Goal: Task Accomplishment & Management: Manage account settings

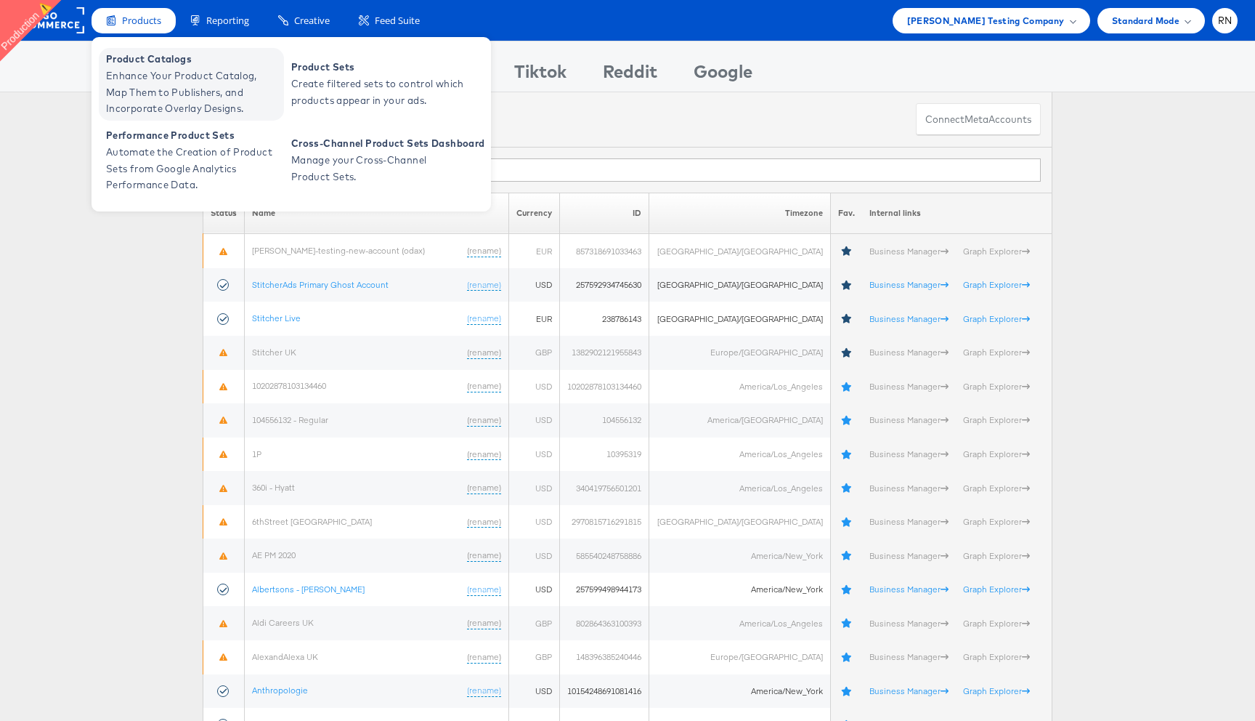
click at [159, 90] on span "Enhance Your Product Catalog, Map Them to Publishers, and Incorporate Overlay D…" at bounding box center [193, 92] width 174 height 49
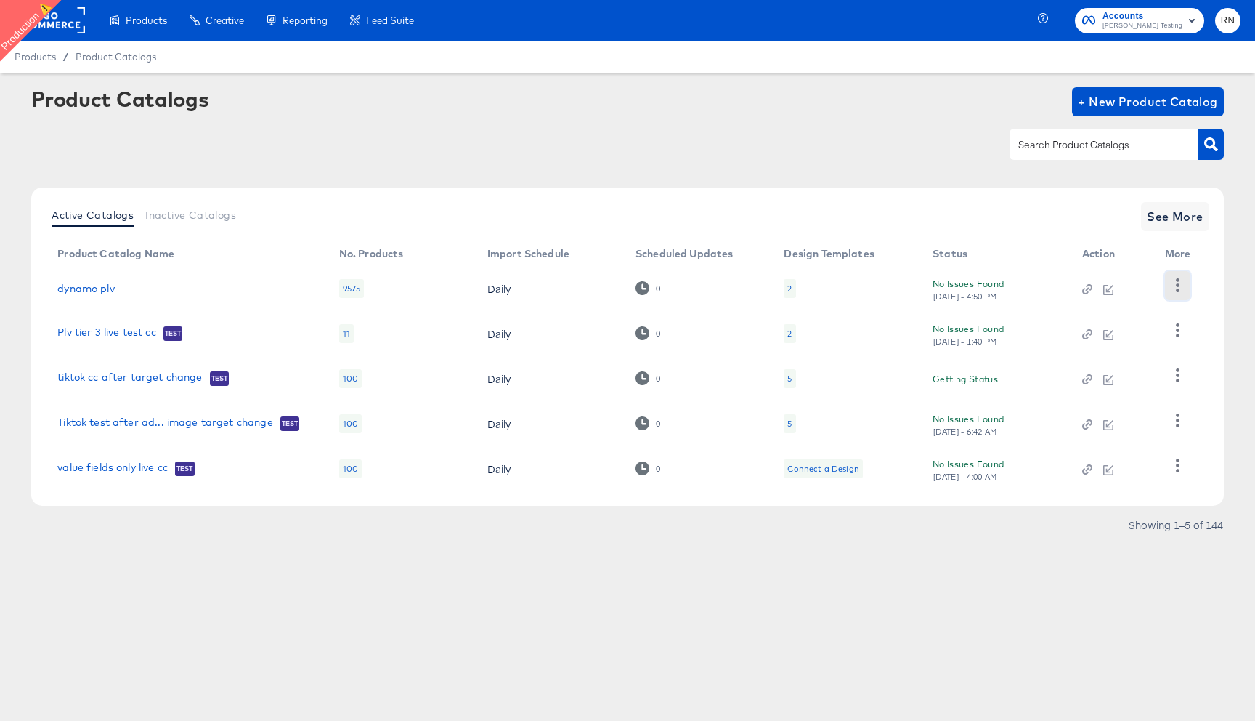
click at [1173, 285] on icon "button" at bounding box center [1178, 285] width 14 height 14
click at [1176, 423] on icon "button" at bounding box center [1178, 420] width 14 height 14
click at [1181, 468] on icon "button" at bounding box center [1178, 465] width 14 height 14
click at [1184, 217] on span "See More" at bounding box center [1175, 216] width 57 height 20
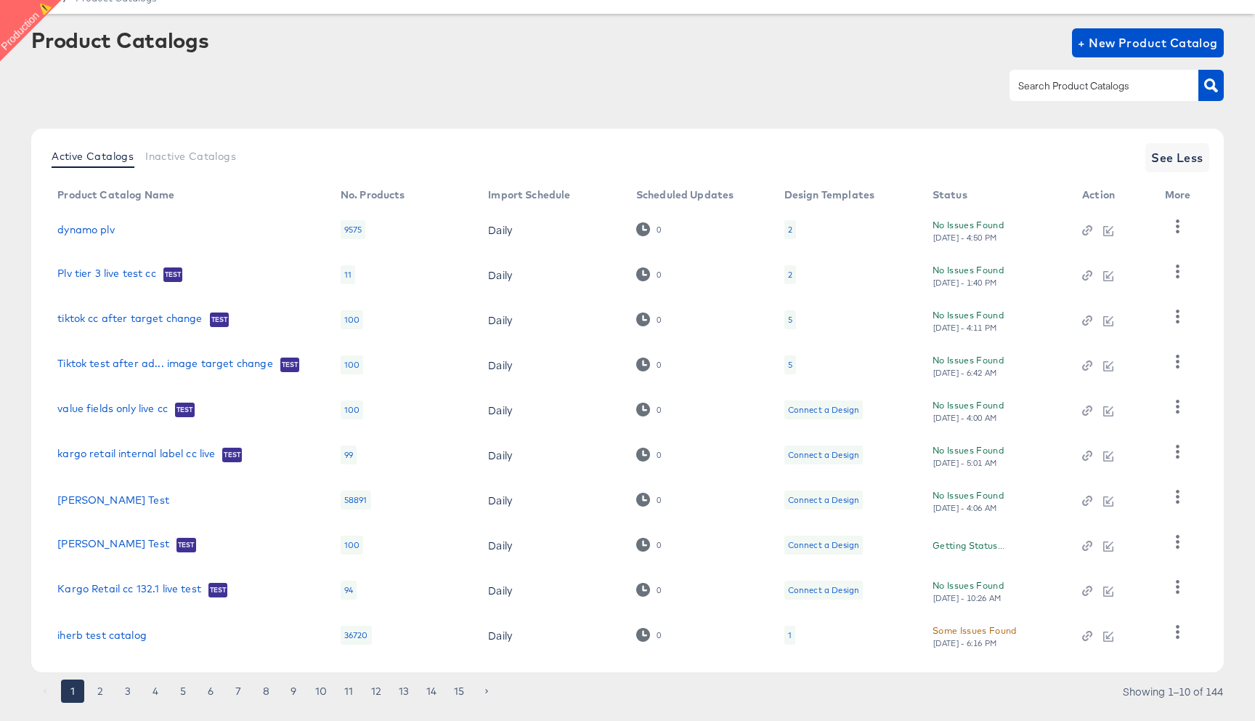
scroll to position [92, 0]
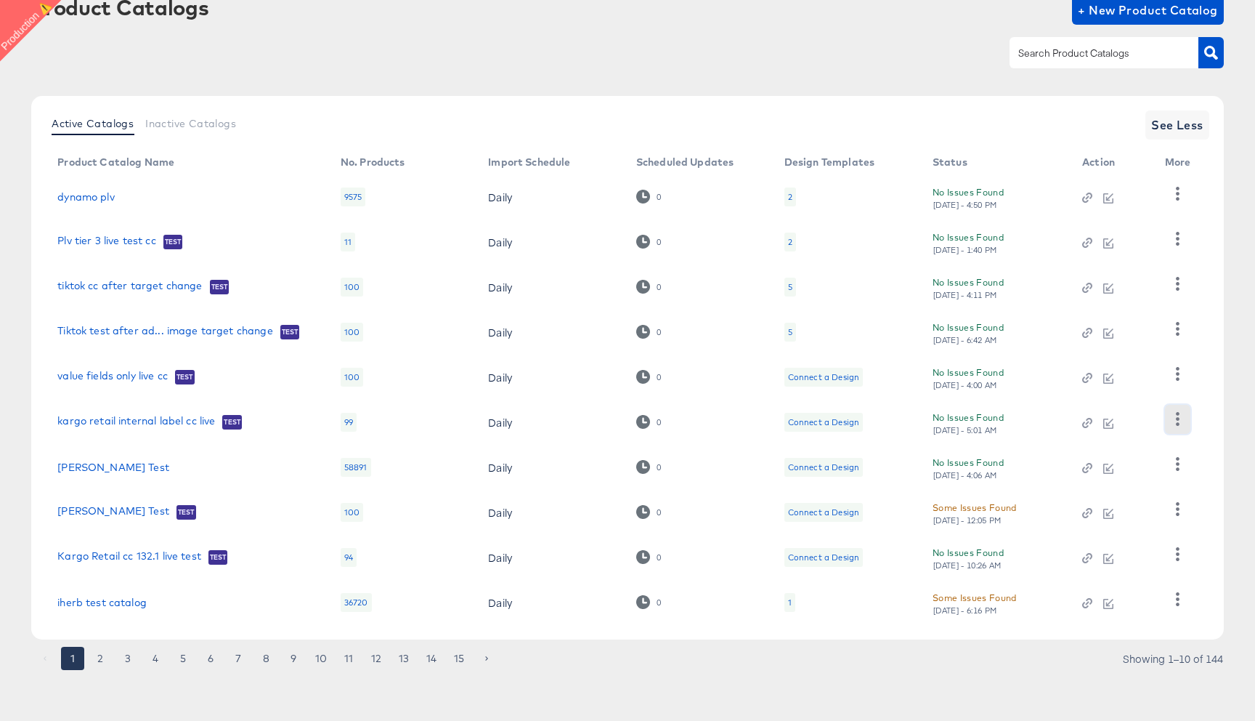
click at [1178, 418] on icon "button" at bounding box center [1178, 419] width 4 height 14
click at [1212, 513] on div "Active Catalogs Inactive Catalogs See Less Product Catalog Name No. Products Im…" at bounding box center [627, 367] width 1193 height 543
click at [1172, 554] on icon "button" at bounding box center [1178, 554] width 14 height 14
click at [1177, 602] on icon "button" at bounding box center [1178, 599] width 14 height 14
click at [207, 657] on button "6" at bounding box center [210, 658] width 23 height 23
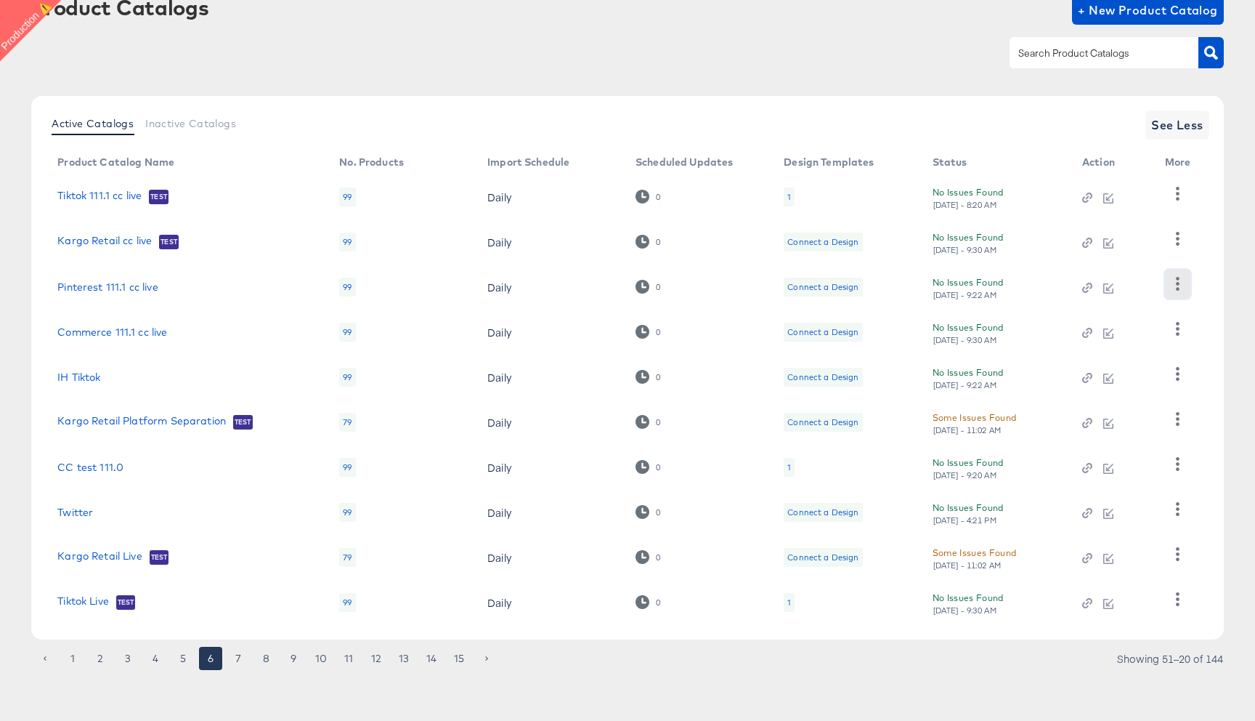
click at [1182, 281] on icon "button" at bounding box center [1178, 284] width 14 height 14
click at [1176, 243] on icon "button" at bounding box center [1178, 239] width 4 height 14
click at [1176, 198] on icon "button" at bounding box center [1178, 194] width 4 height 14
click at [1181, 360] on button "button" at bounding box center [1177, 374] width 25 height 29
click at [1177, 507] on icon "button" at bounding box center [1178, 509] width 14 height 14
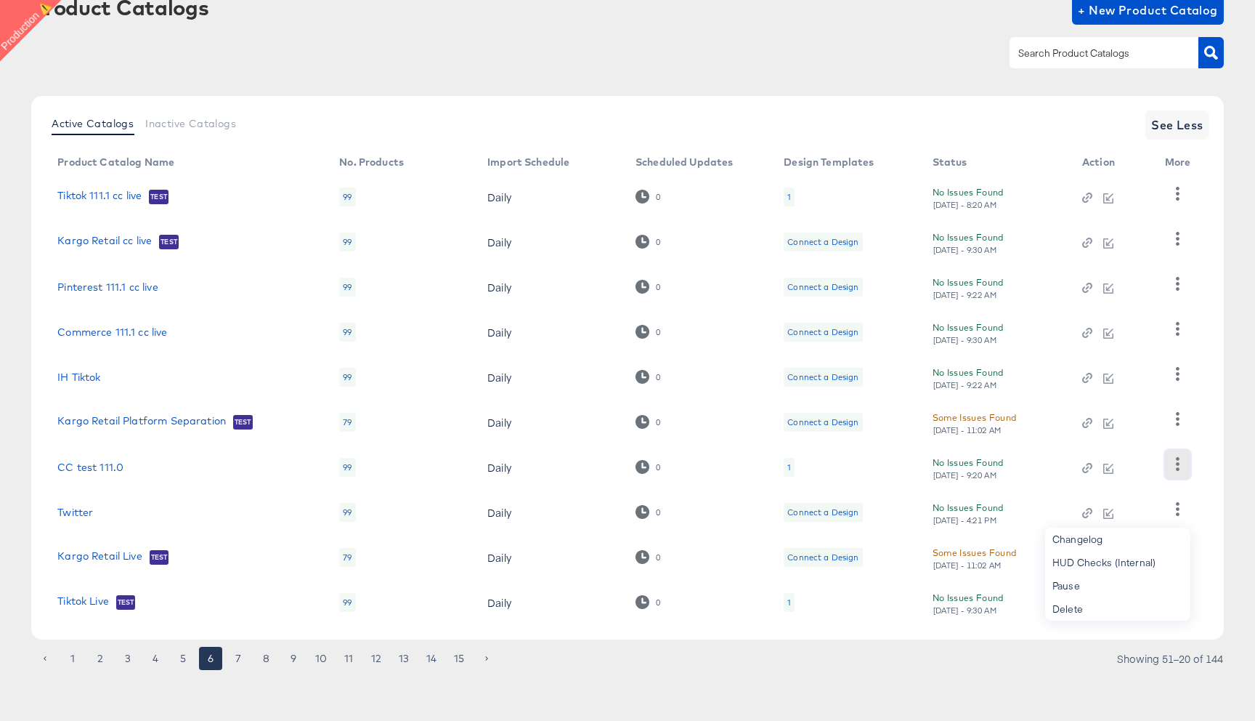
click at [1183, 458] on icon "button" at bounding box center [1178, 464] width 14 height 14
click at [1183, 594] on icon "button" at bounding box center [1178, 599] width 14 height 14
click at [230, 657] on button "7" at bounding box center [238, 658] width 23 height 23
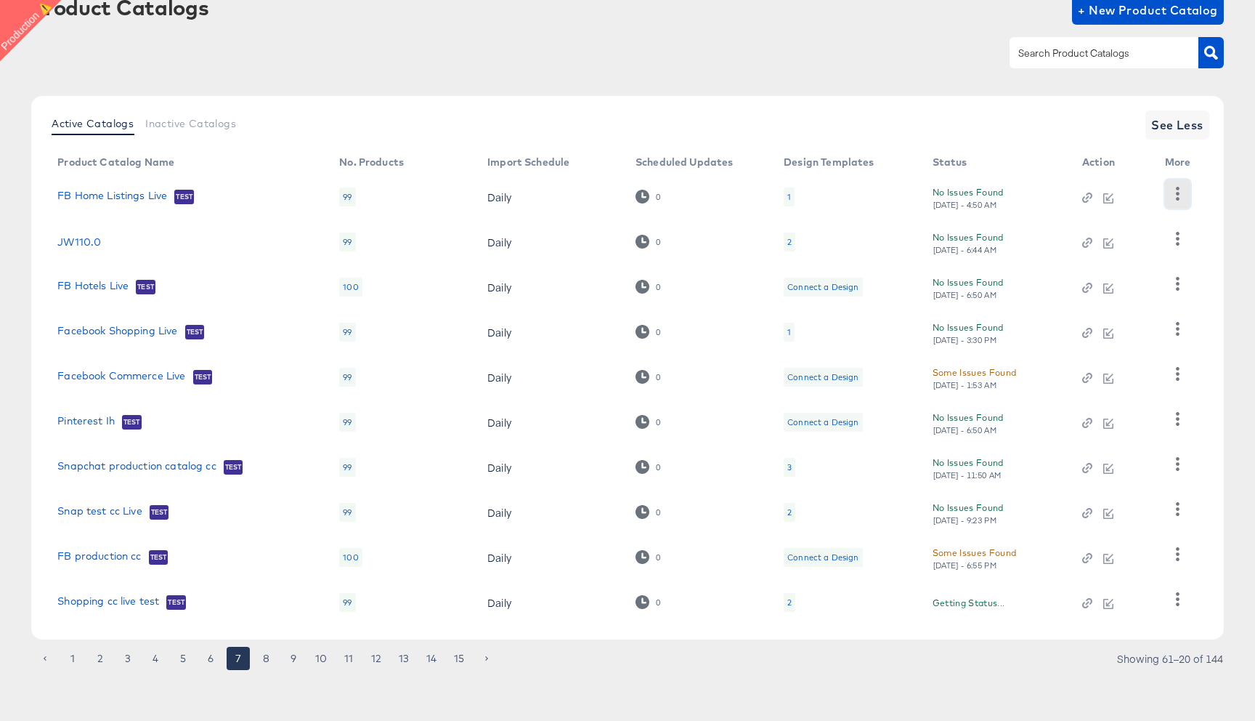
click at [1178, 190] on icon "button" at bounding box center [1178, 194] width 4 height 14
click at [1178, 336] on button "button" at bounding box center [1177, 329] width 25 height 29
click at [1177, 283] on icon "button" at bounding box center [1178, 284] width 4 height 14
click at [1174, 241] on icon "button" at bounding box center [1178, 239] width 14 height 14
click at [1185, 426] on button "button" at bounding box center [1177, 419] width 25 height 29
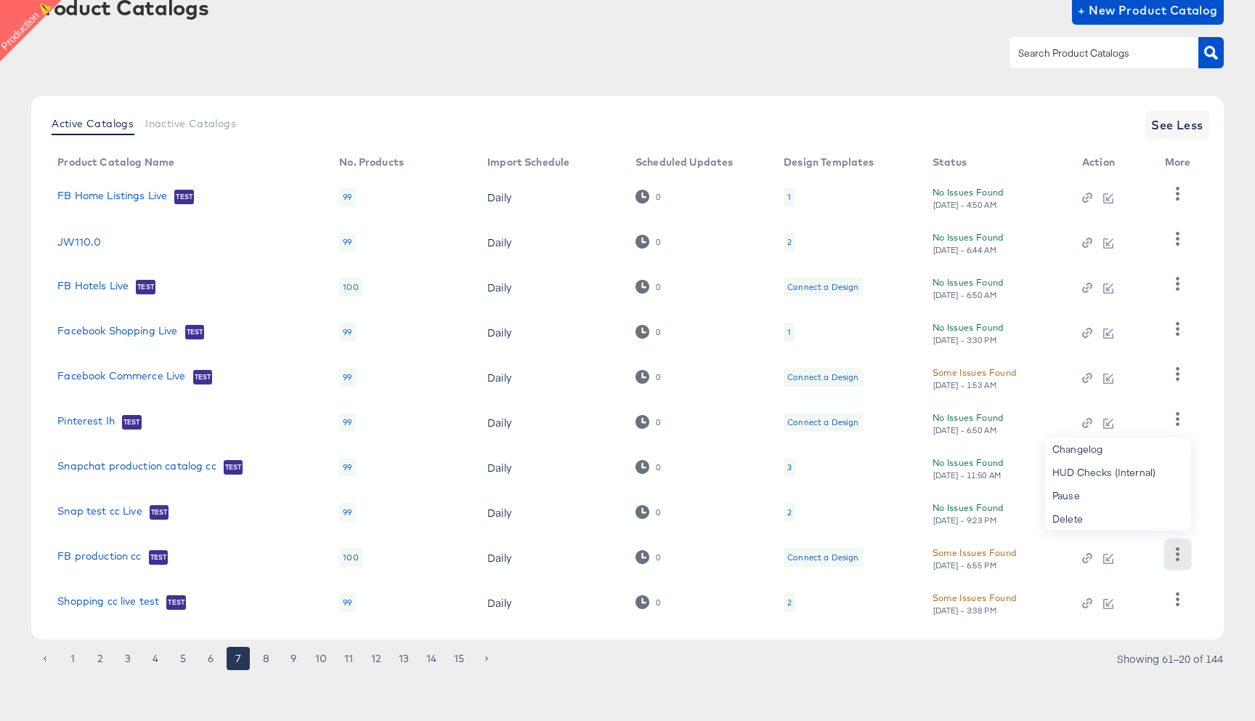
click at [1186, 551] on button "button" at bounding box center [1177, 554] width 25 height 29
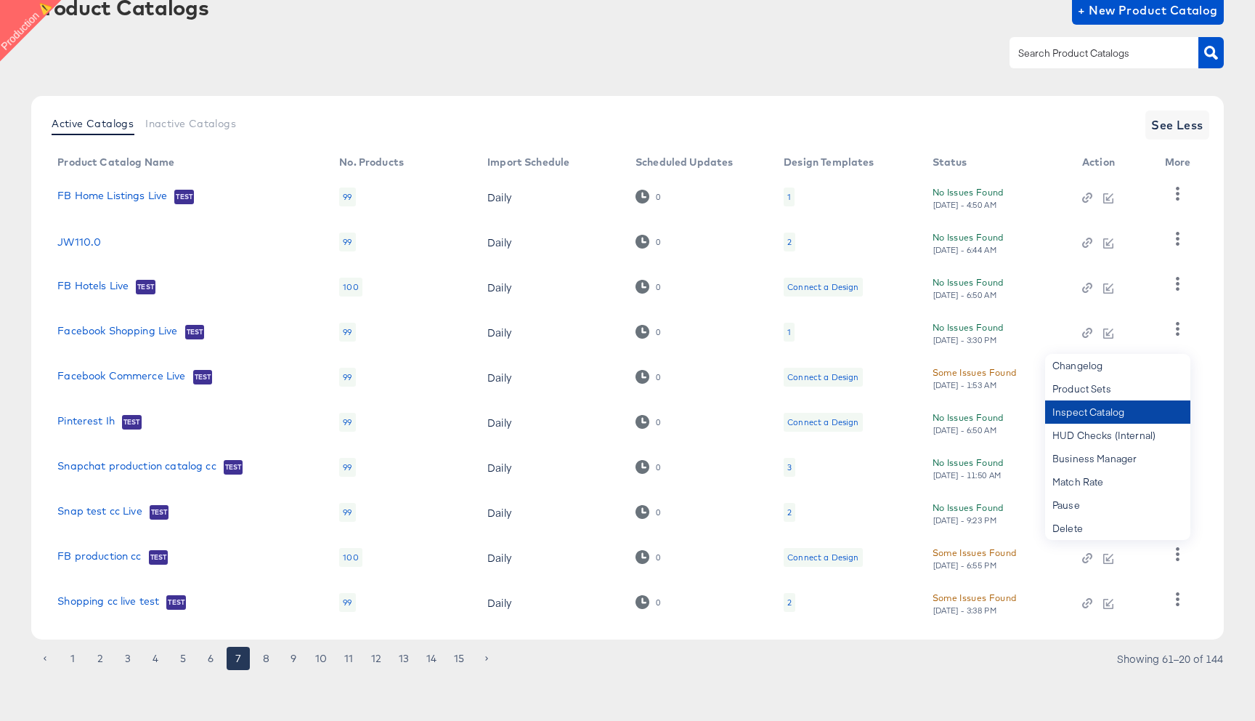
click at [1146, 415] on div "Inspect Catalog" at bounding box center [1117, 411] width 145 height 23
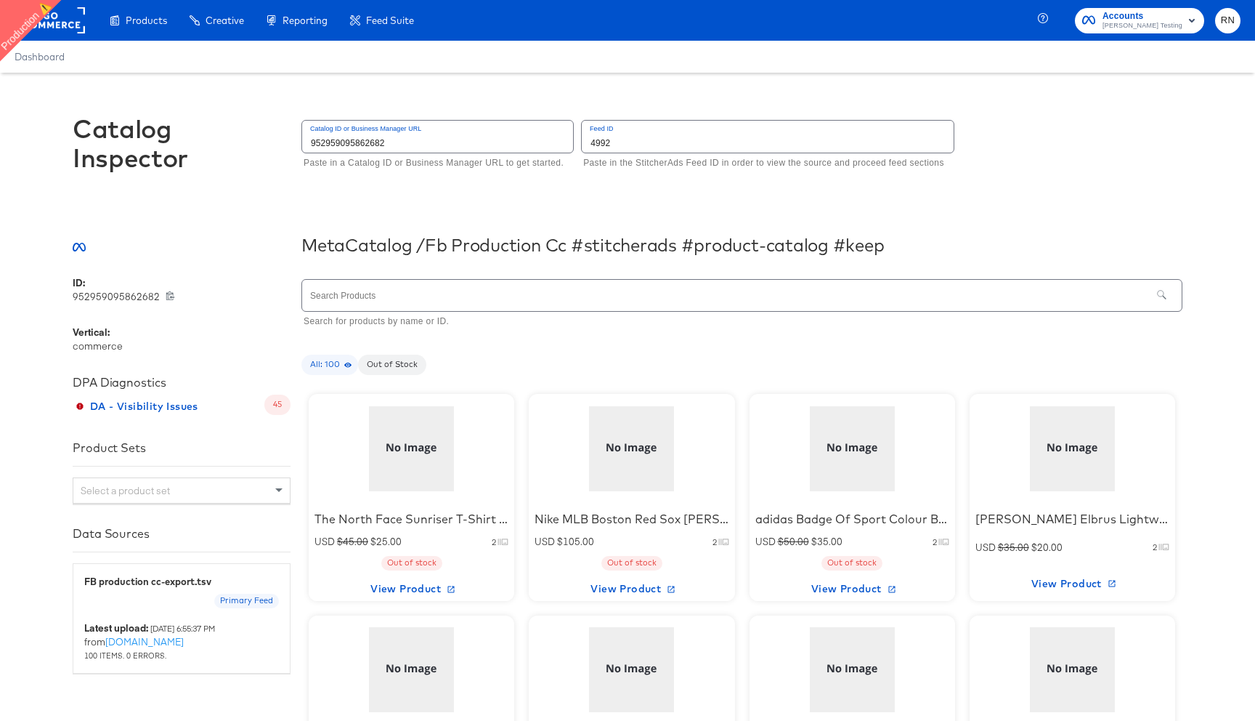
click at [442, 482] on div at bounding box center [412, 448] width 124 height 91
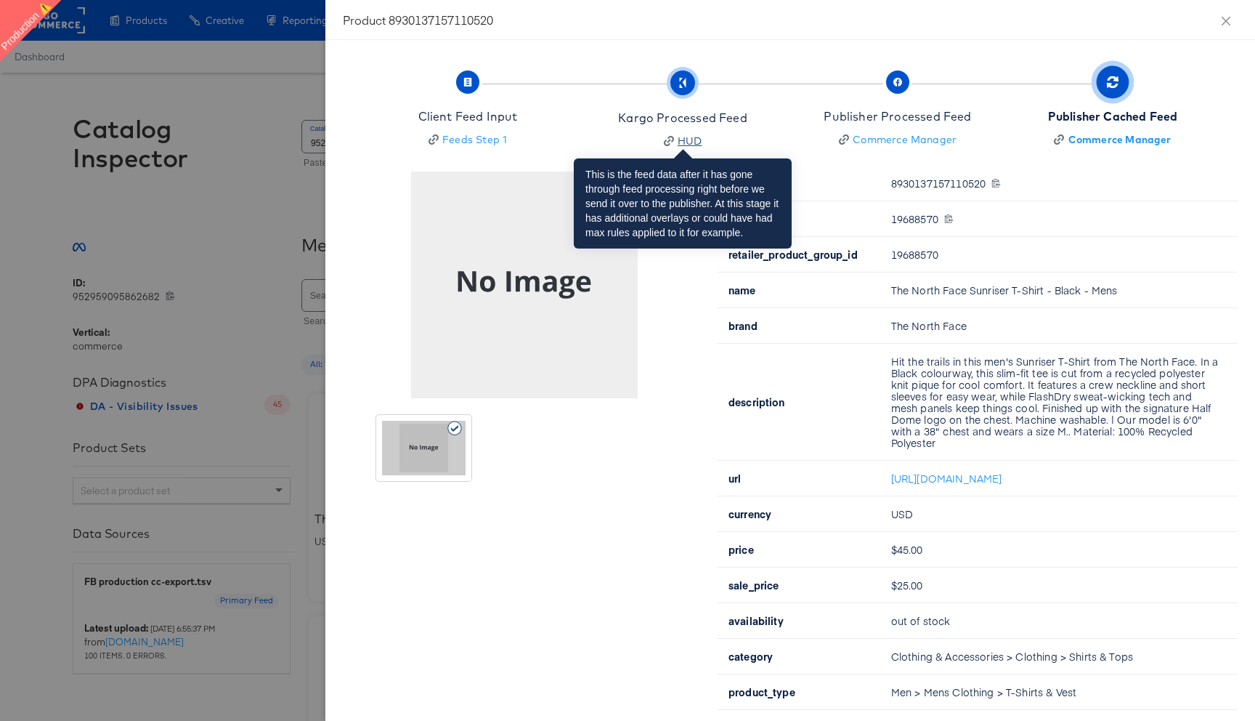
click at [687, 140] on div "HUD" at bounding box center [690, 141] width 25 height 15
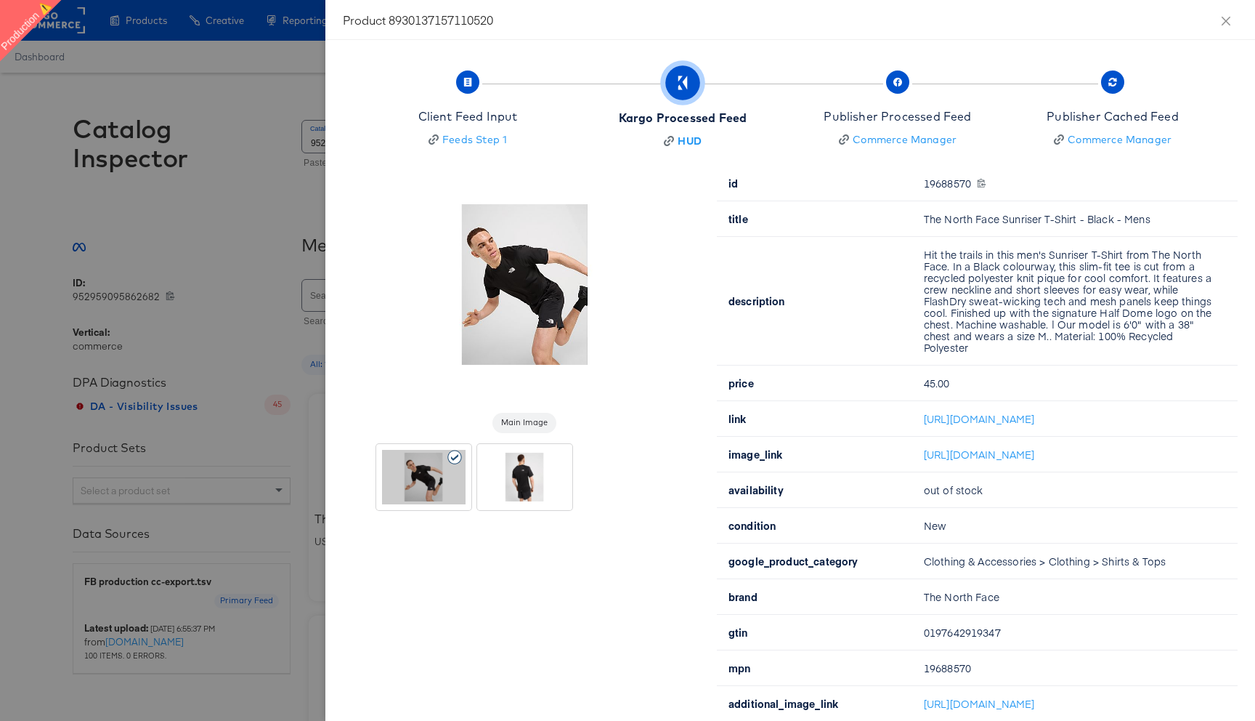
click at [305, 82] on div at bounding box center [627, 360] width 1255 height 721
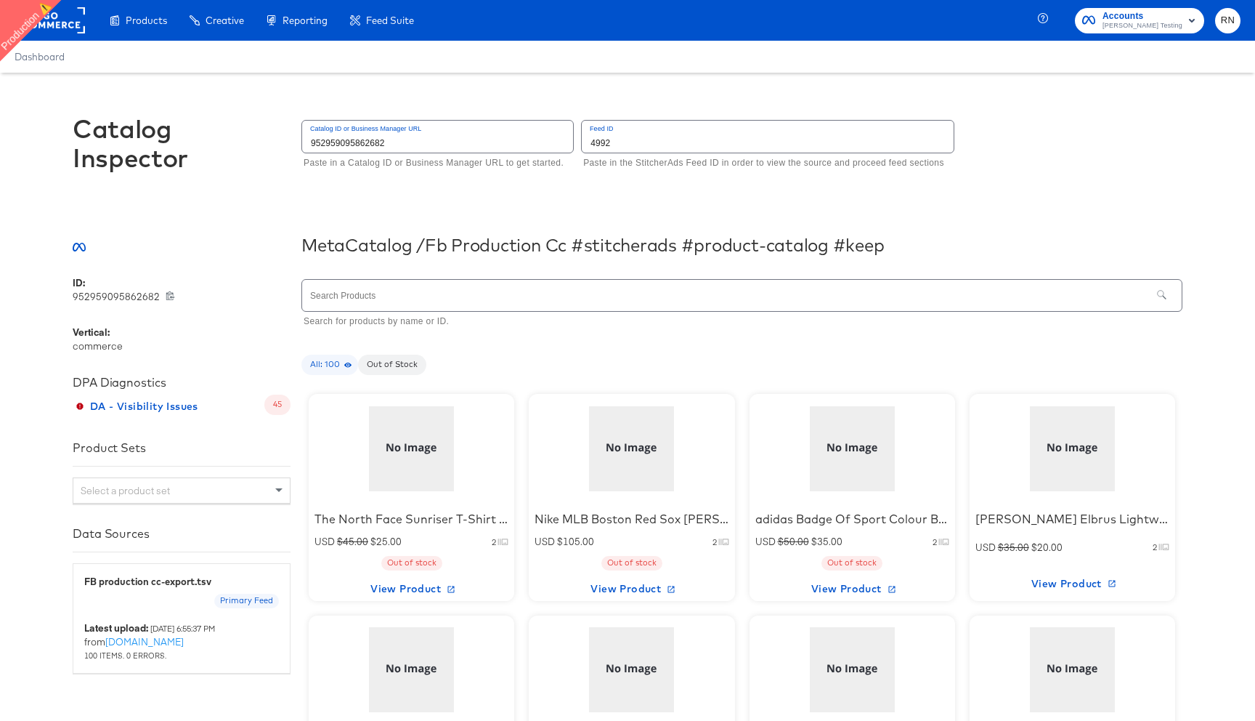
click at [380, 453] on div at bounding box center [412, 448] width 124 height 91
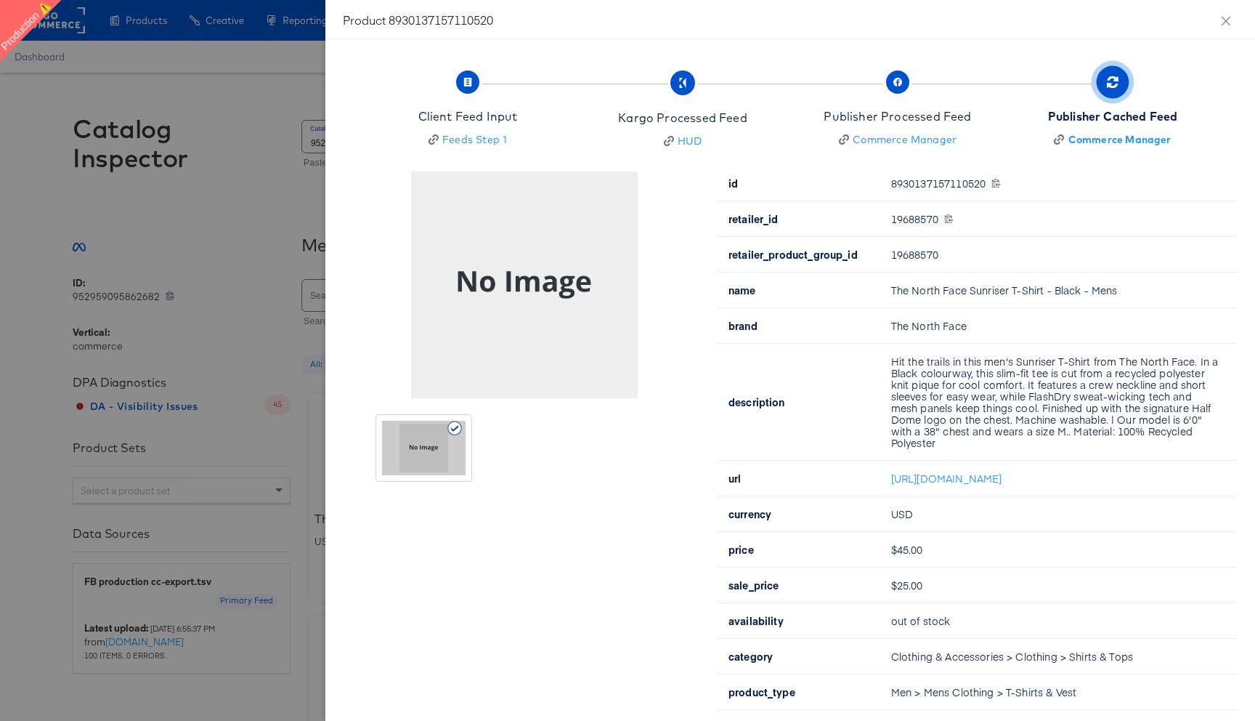
click at [312, 177] on div at bounding box center [627, 360] width 1255 height 721
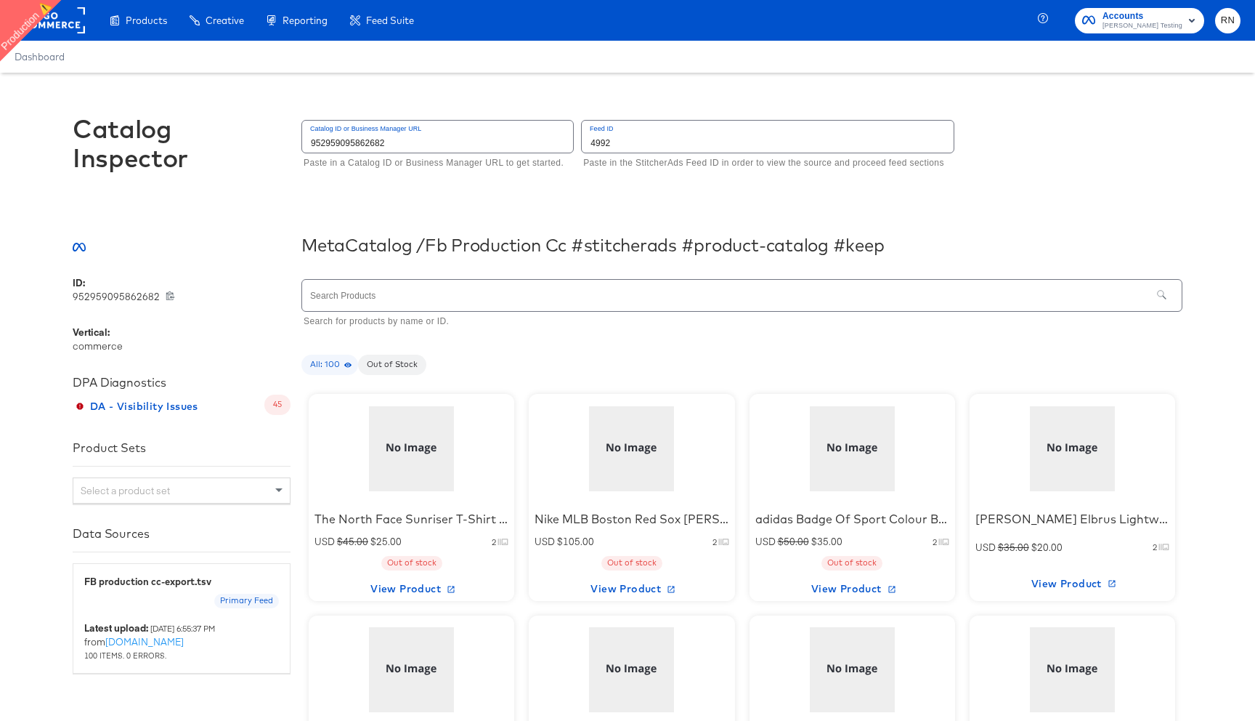
click at [623, 473] on div at bounding box center [632, 448] width 124 height 91
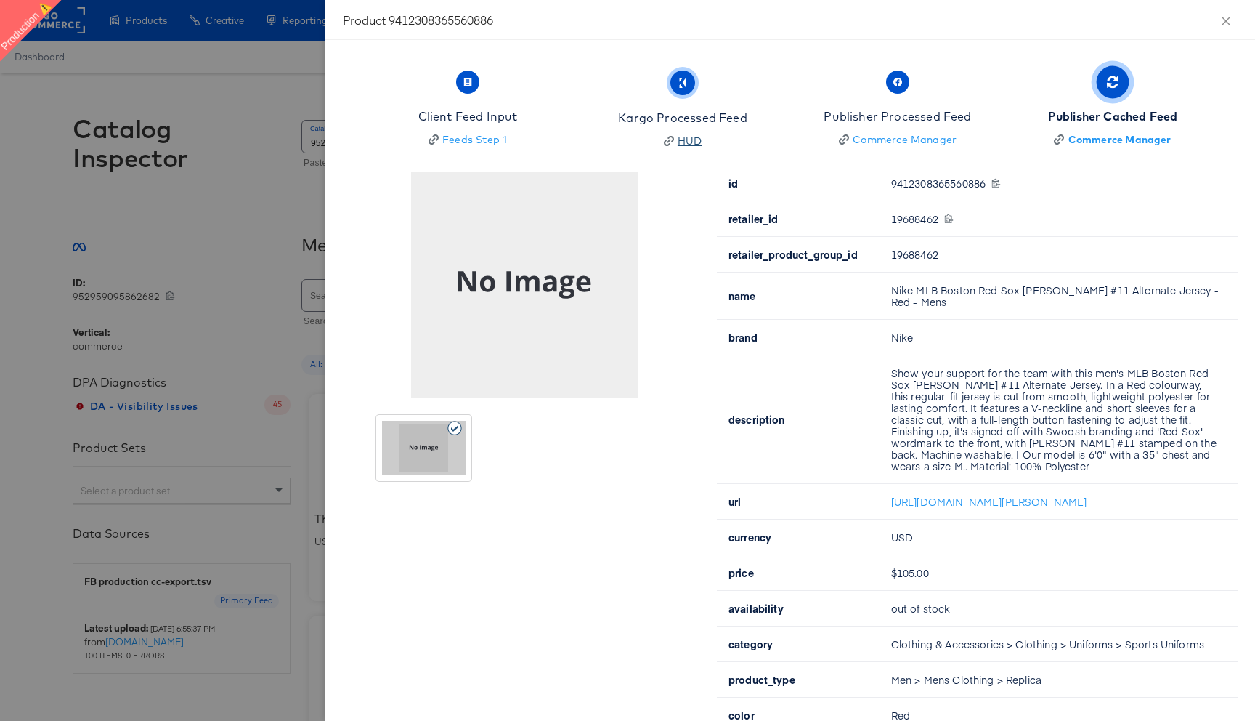
click at [681, 142] on div "HUD" at bounding box center [690, 141] width 25 height 15
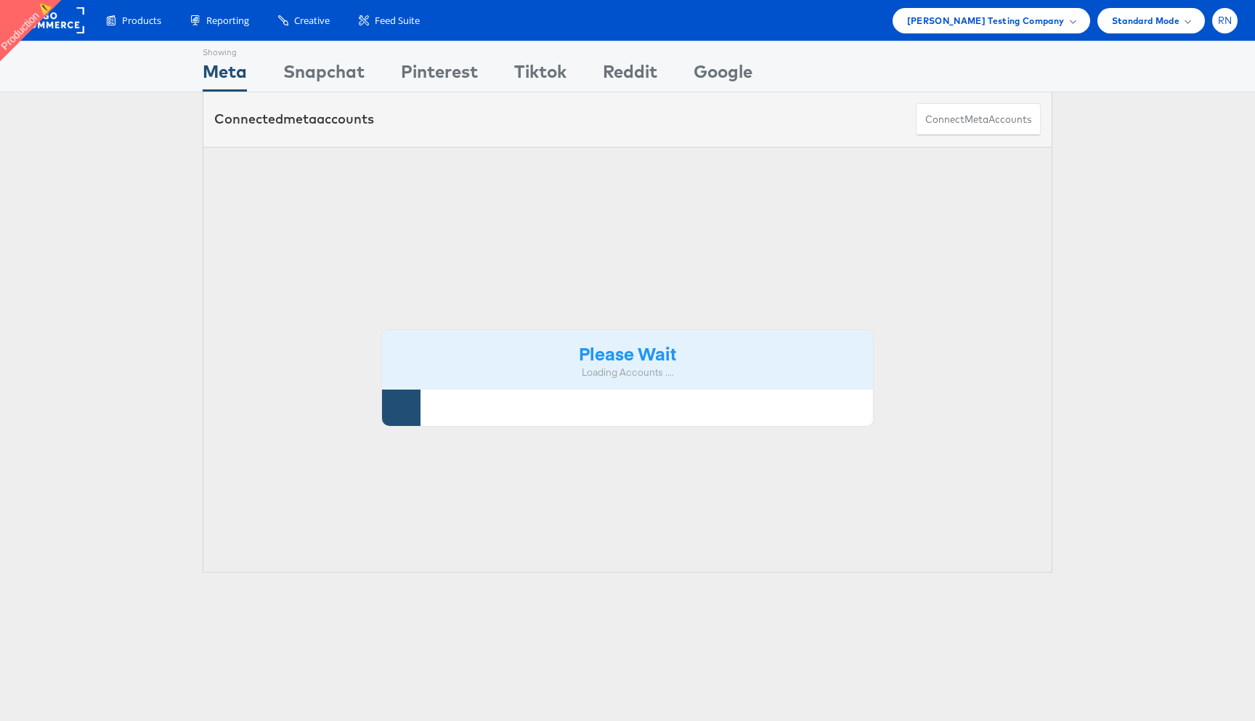
click at [1224, 20] on span "RN" at bounding box center [1225, 20] width 15 height 9
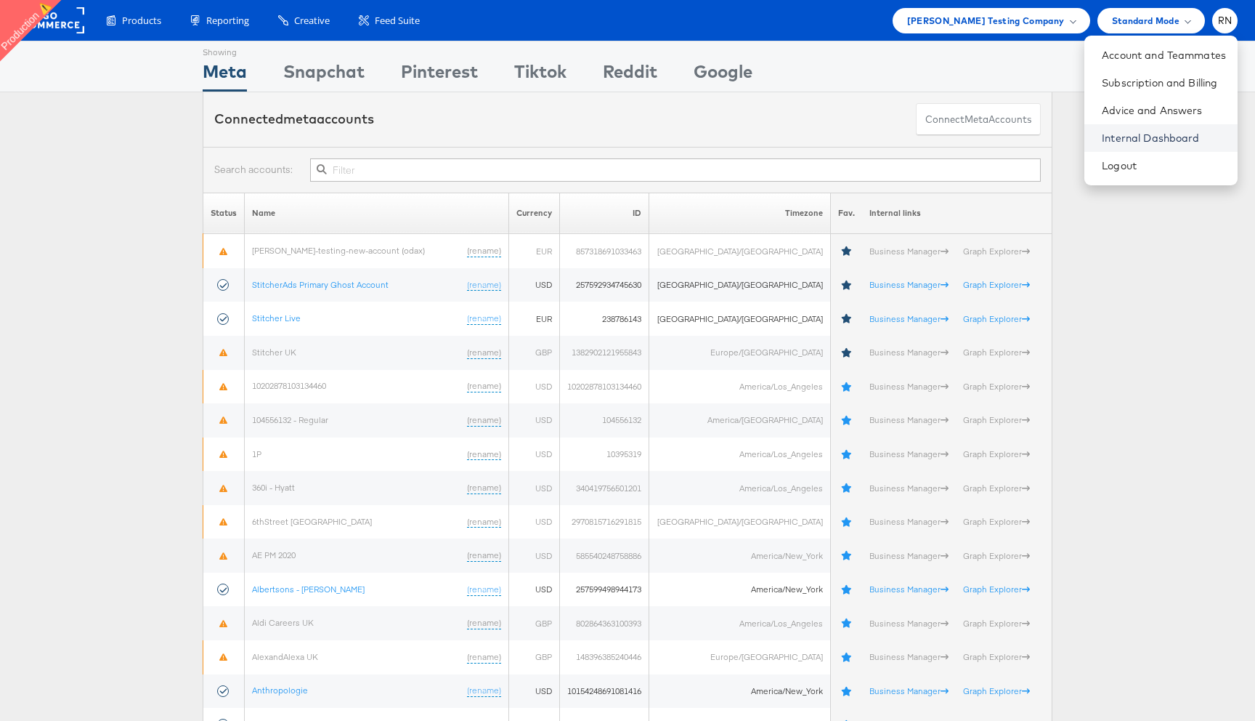
click at [1134, 133] on link "Internal Dashboard" at bounding box center [1164, 138] width 124 height 15
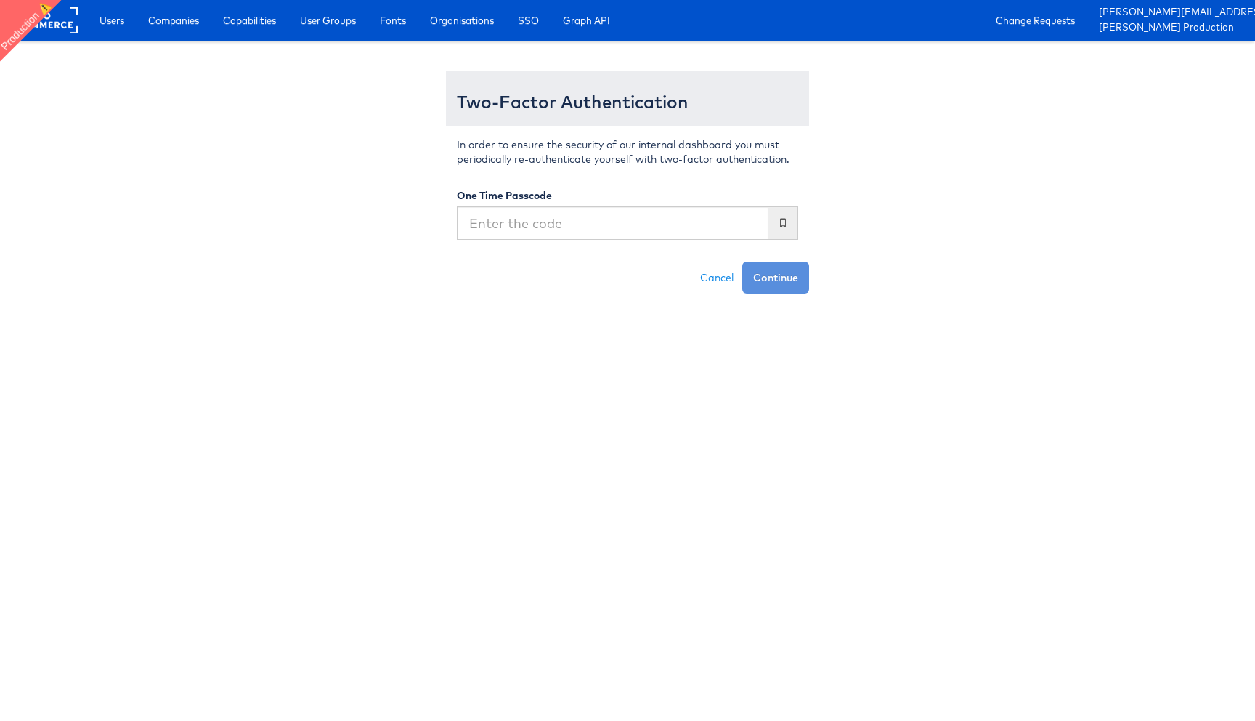
click at [483, 224] on input "text" at bounding box center [613, 222] width 312 height 33
type input "319947"
click at [743, 262] on button "Continue" at bounding box center [776, 278] width 67 height 32
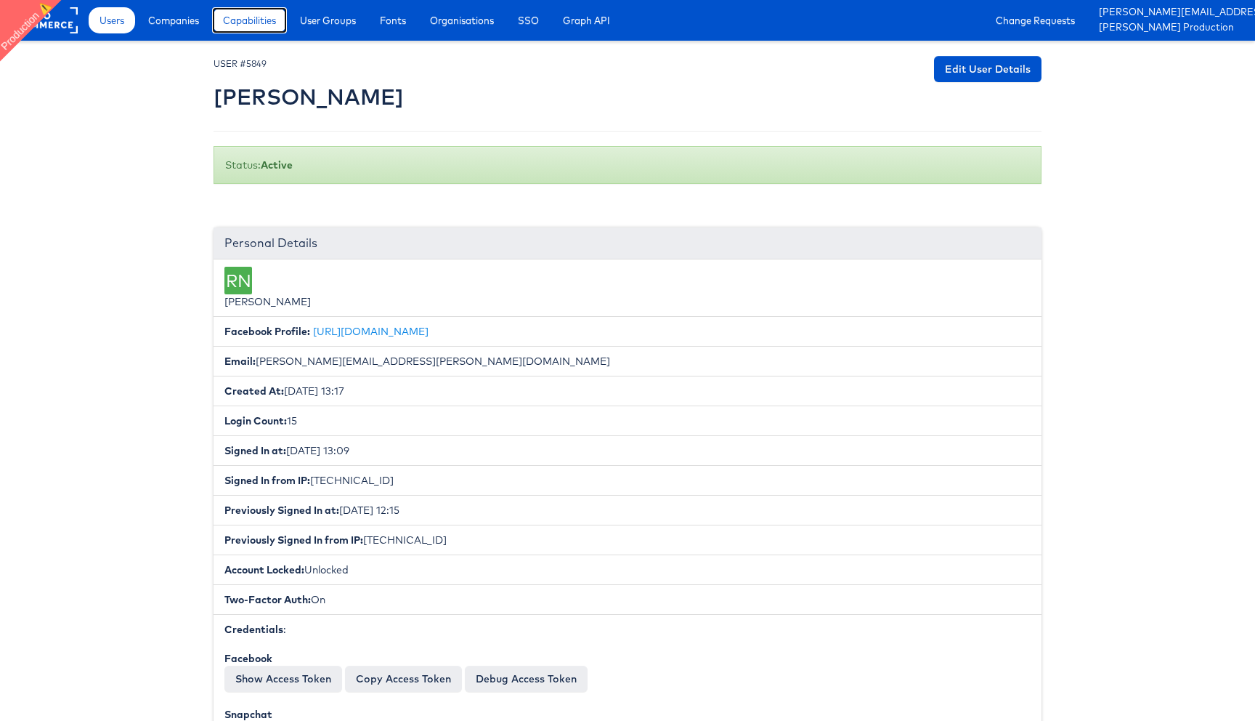
click at [240, 23] on span "Capabilities" at bounding box center [249, 20] width 53 height 15
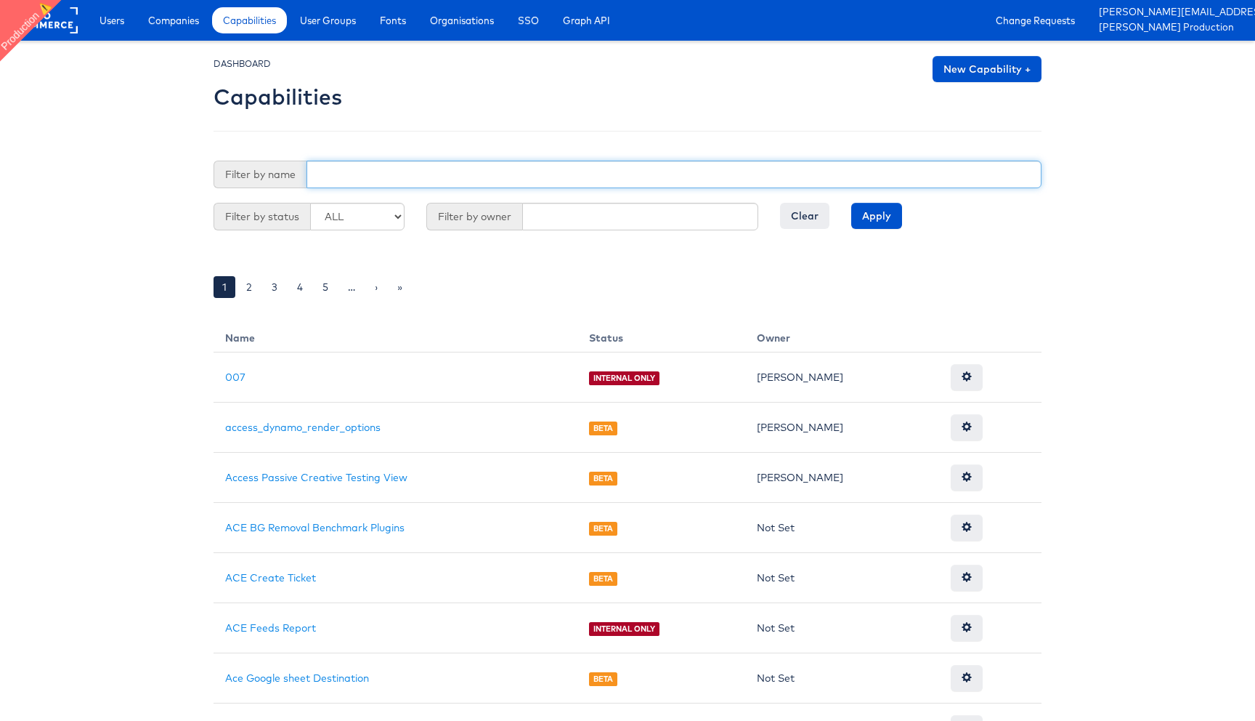
click at [390, 175] on input "text" at bounding box center [674, 175] width 735 height 28
paste input "ask_kai"
type input "ask_kai"
click at [851, 203] on input "Apply" at bounding box center [876, 216] width 51 height 26
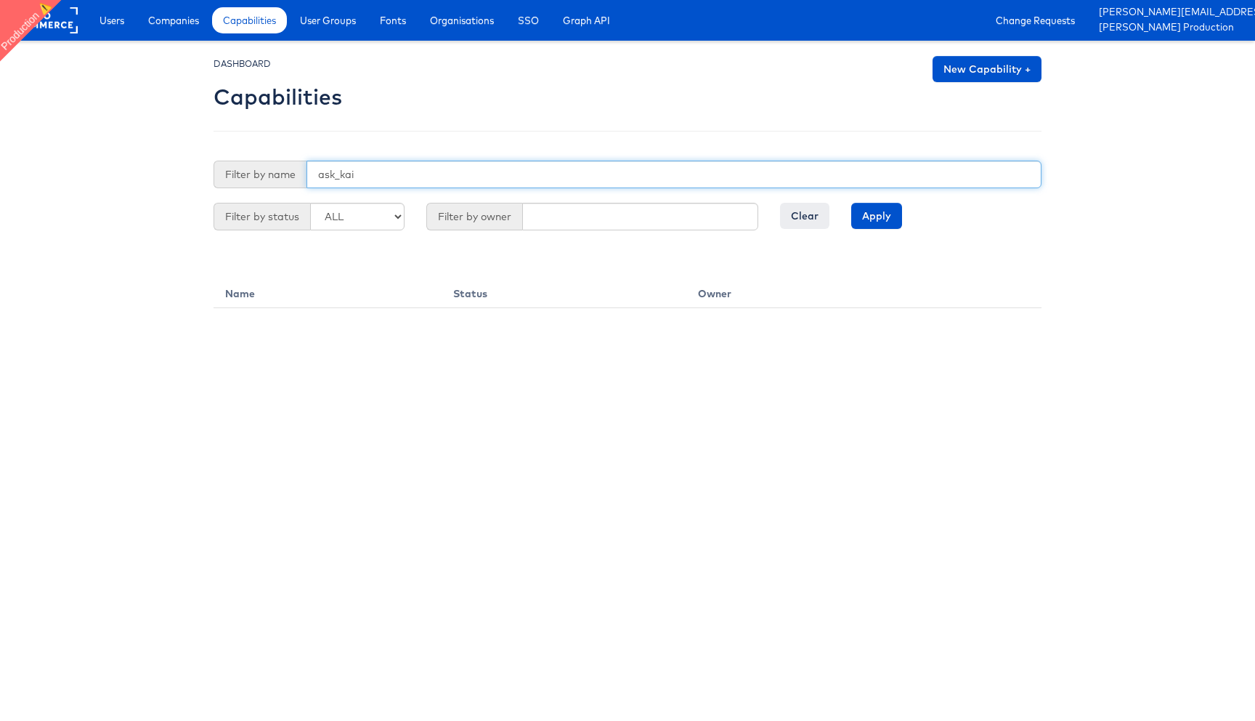
click at [392, 177] on input "ask_kai" at bounding box center [674, 175] width 735 height 28
click at [319, 176] on input "ask_kai" at bounding box center [674, 175] width 735 height 28
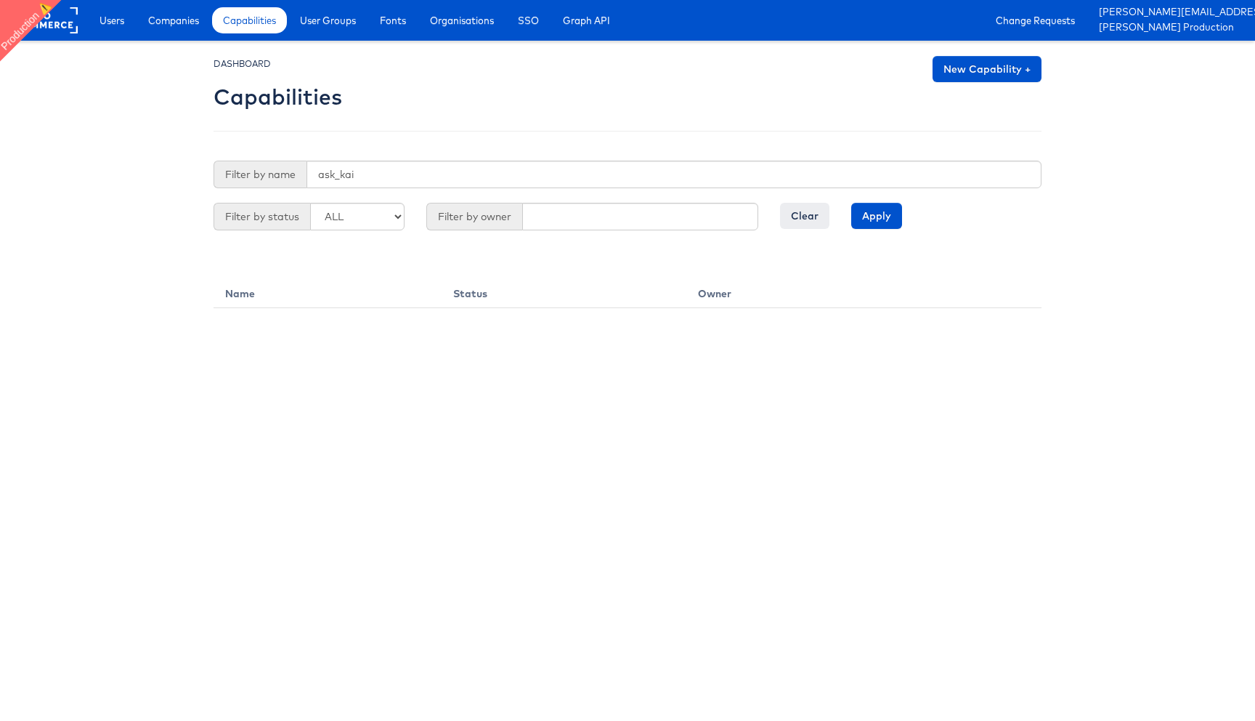
click at [441, 159] on div "DASHBOARD Capabilities New Capability + Filter by name ask_kai Filter by status…" at bounding box center [628, 165] width 828 height 219
